Goal: Task Accomplishment & Management: Complete application form

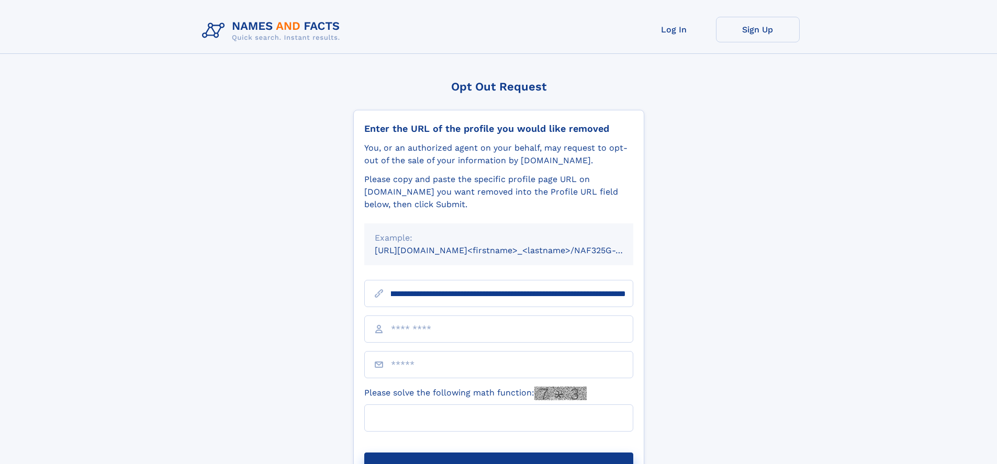
scroll to position [0, 114]
type input "**********"
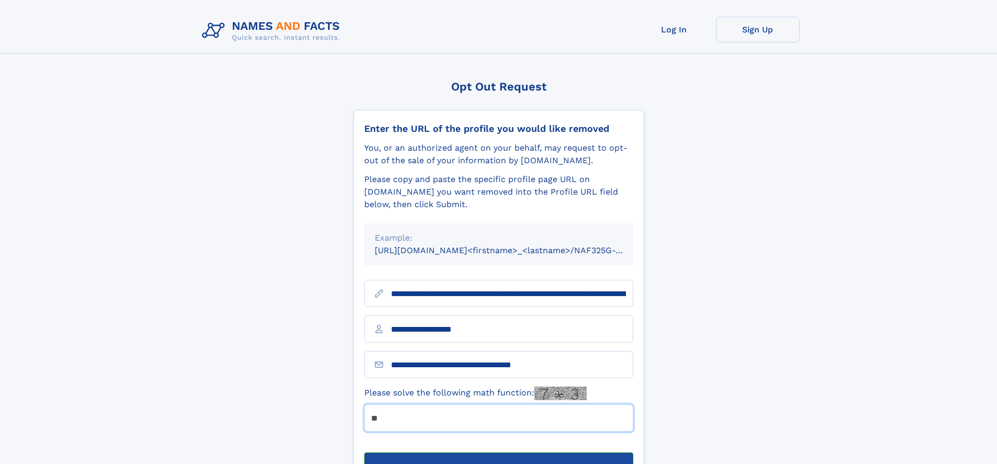
type input "**"
click at [498, 453] on button "Submit Opt Out Request" at bounding box center [498, 470] width 269 height 34
